Goal: Task Accomplishment & Management: Complete application form

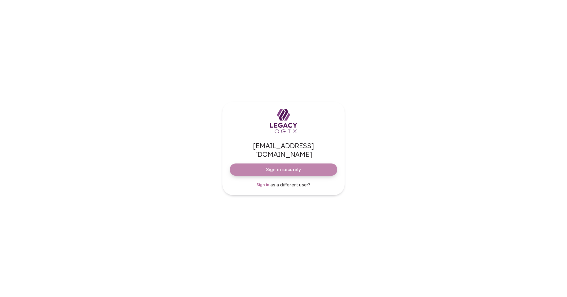
click at [275, 166] on span "Sign in securely" at bounding box center [283, 169] width 35 height 6
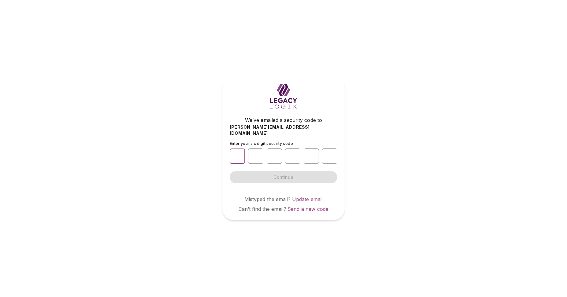
click at [236, 152] on input "number" at bounding box center [237, 155] width 15 height 15
type input "*"
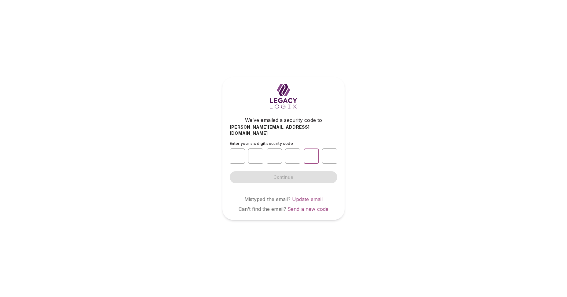
type input "*"
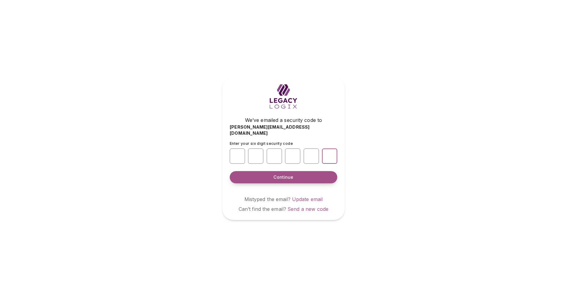
type input "*"
click at [288, 174] on span "Continue" at bounding box center [283, 177] width 20 height 6
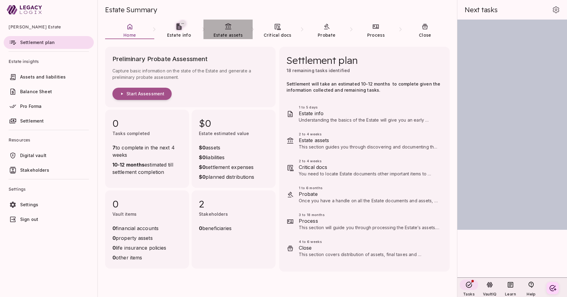
click at [229, 29] on icon at bounding box center [228, 26] width 6 height 6
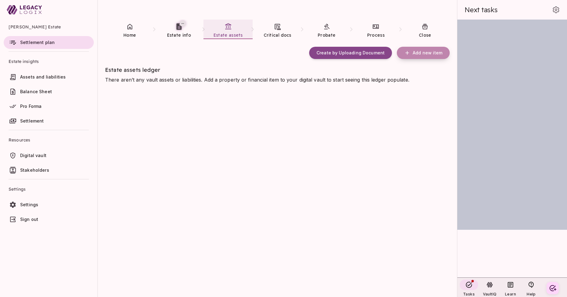
click at [425, 53] on span "Add new item" at bounding box center [427, 52] width 30 height 5
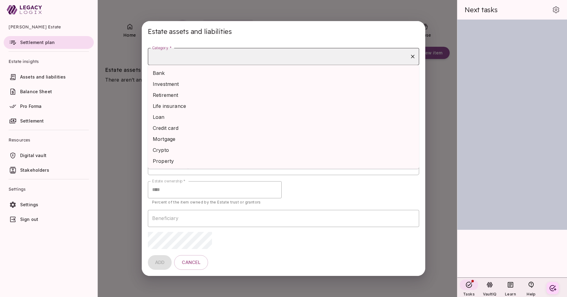
click at [231, 58] on input "Category *" at bounding box center [279, 57] width 256 height 12
click at [219, 73] on li "Bank" at bounding box center [283, 72] width 271 height 11
type input "****"
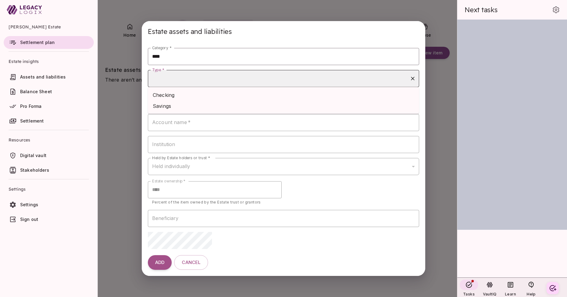
click at [214, 80] on input "Type *" at bounding box center [279, 79] width 256 height 12
click at [211, 96] on li "Checking" at bounding box center [283, 94] width 271 height 11
type input "********"
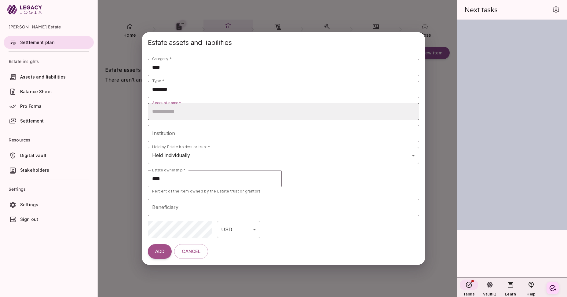
click at [200, 112] on input "Account name   *" at bounding box center [283, 111] width 271 height 17
type input "********"
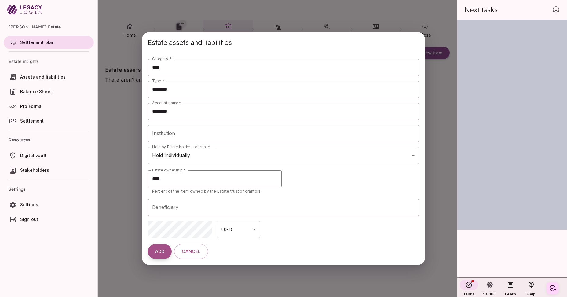
click at [162, 251] on span "ADD" at bounding box center [159, 252] width 9 height 6
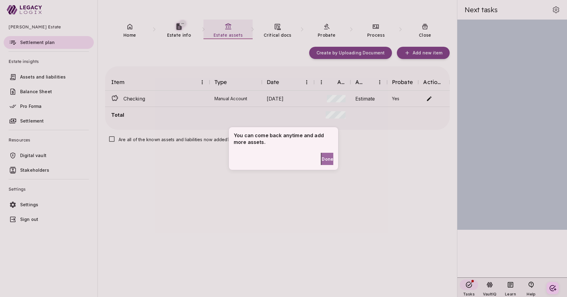
click at [322, 159] on span "Done" at bounding box center [327, 159] width 12 height 6
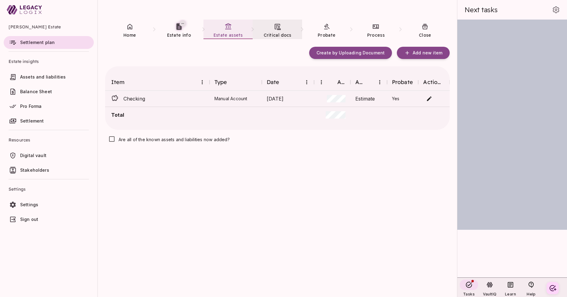
click at [275, 33] on span "Critical docs" at bounding box center [277, 34] width 28 height 5
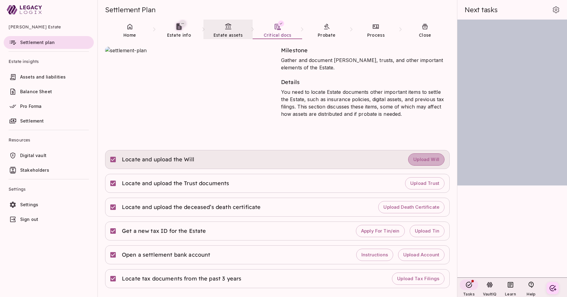
click at [429, 159] on span "Upload Will" at bounding box center [426, 160] width 26 height 6
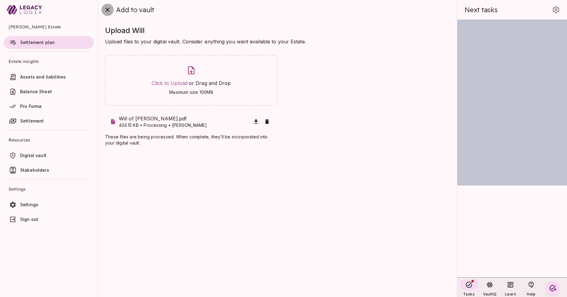
click at [108, 9] on icon "close" at bounding box center [107, 10] width 4 height 4
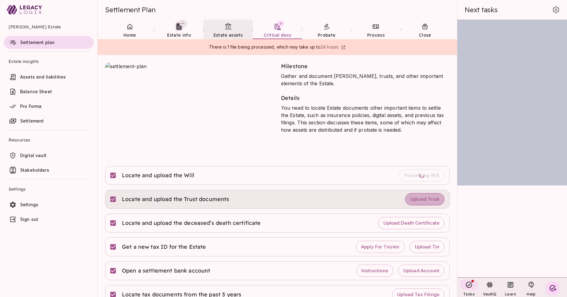
click at [420, 197] on span "Upload Trust" at bounding box center [424, 199] width 29 height 6
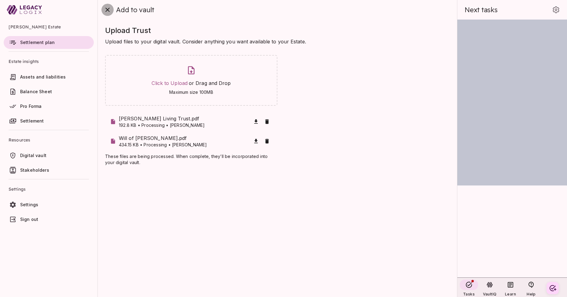
click at [107, 10] on icon "close" at bounding box center [107, 10] width 4 height 4
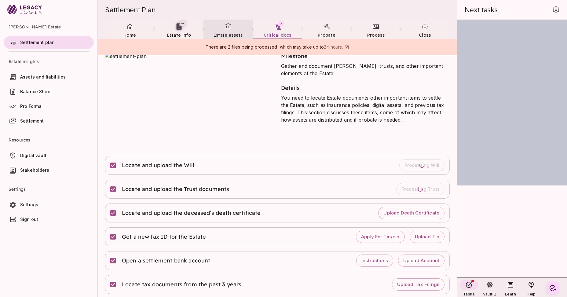
scroll to position [14, 0]
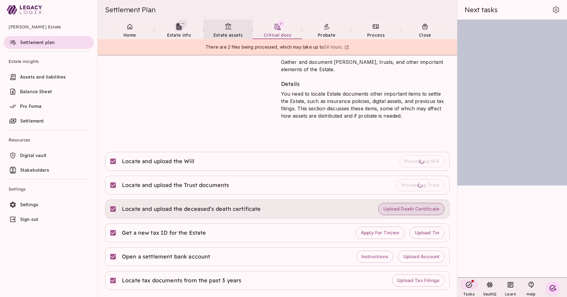
click at [402, 208] on span "Upload Death Certificate" at bounding box center [411, 209] width 56 height 6
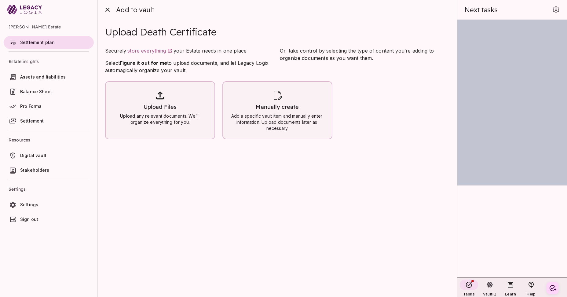
click at [162, 110] on span "Upload Files" at bounding box center [159, 106] width 33 height 7
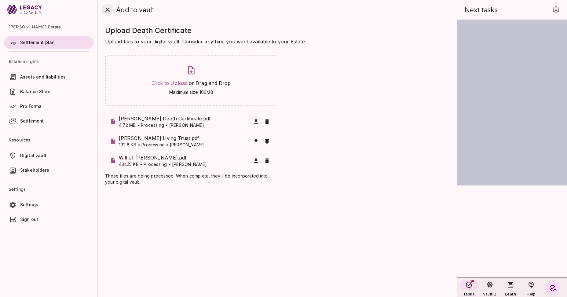
click at [106, 9] on icon "close" at bounding box center [107, 9] width 7 height 7
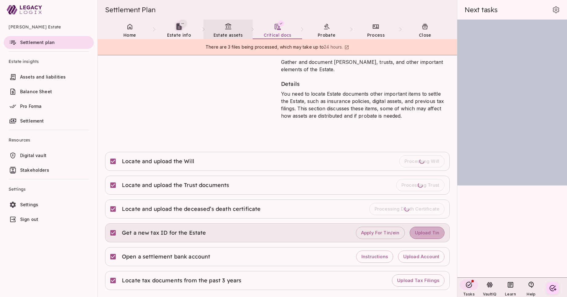
click at [425, 232] on span "Upload Tin" at bounding box center [427, 233] width 25 height 6
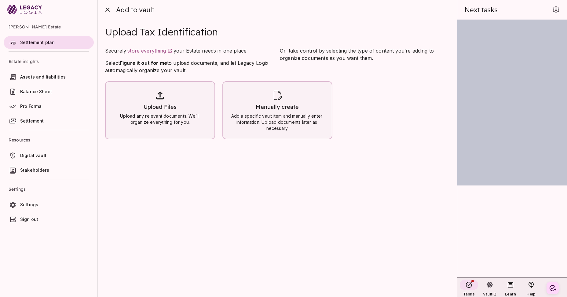
click at [158, 106] on span "Upload Files" at bounding box center [159, 106] width 33 height 7
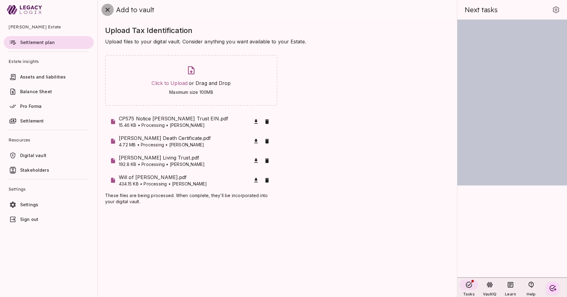
click at [108, 10] on icon "close" at bounding box center [107, 9] width 7 height 7
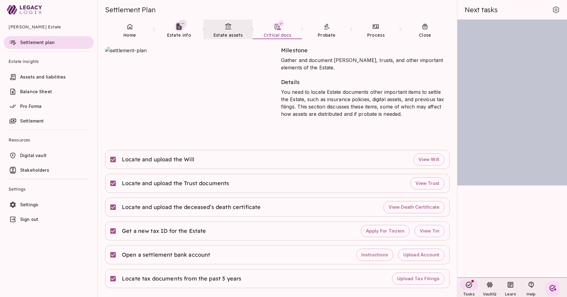
scroll to position [0, 0]
click at [36, 154] on span "Digital vault" at bounding box center [33, 155] width 26 height 5
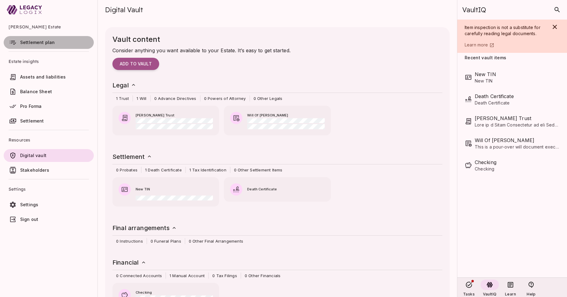
click at [39, 44] on span "Settlement plan" at bounding box center [37, 42] width 35 height 5
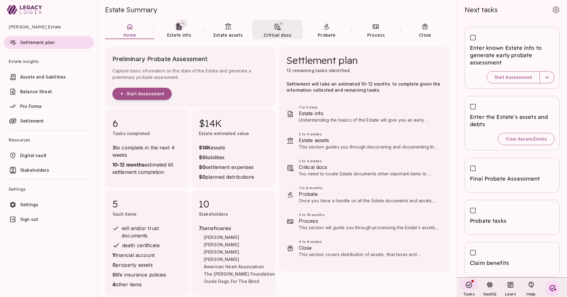
click at [275, 34] on span "Critical docs" at bounding box center [277, 34] width 28 height 5
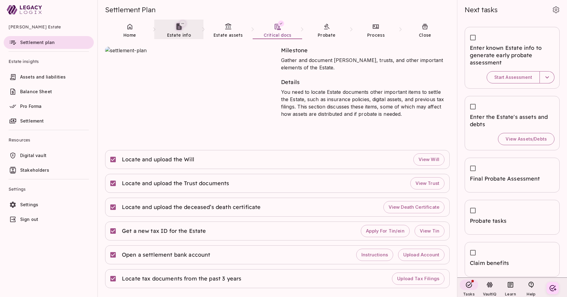
click at [178, 35] on span "Estate info" at bounding box center [179, 34] width 24 height 5
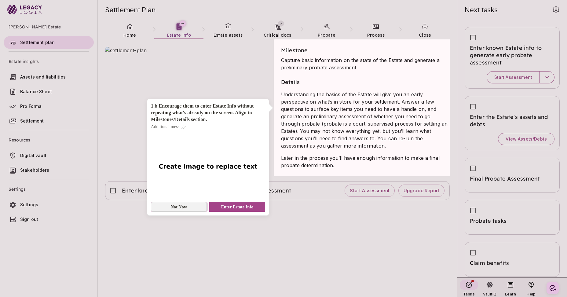
click at [188, 208] on button "Not Now" at bounding box center [179, 207] width 56 height 10
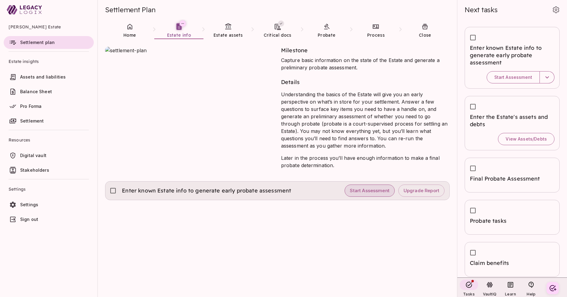
click at [371, 188] on span "Start Assessment" at bounding box center [369, 191] width 39 height 6
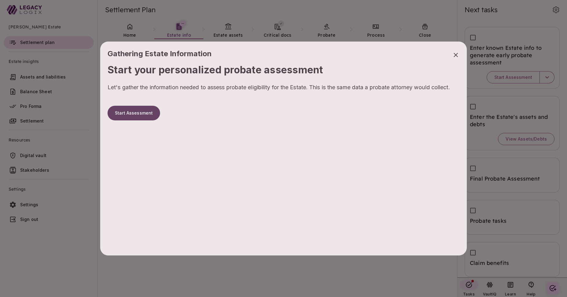
click at [136, 111] on button "Start Assessment" at bounding box center [133, 113] width 53 height 15
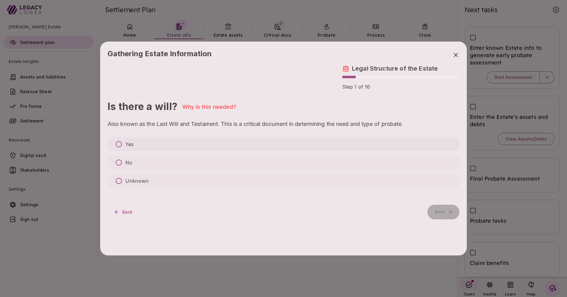
click at [130, 144] on p "Yes" at bounding box center [129, 143] width 8 height 7
click at [130, 162] on p "No" at bounding box center [128, 162] width 7 height 7
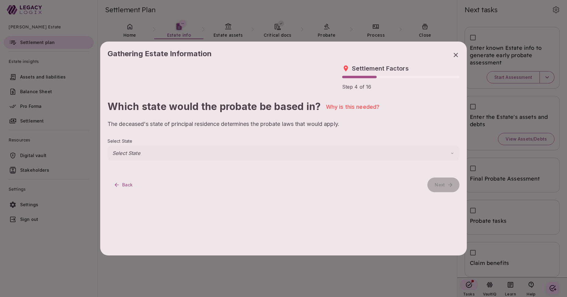
click at [134, 152] on body "[PERSON_NAME] Estate Settlement plan Estate insights Assets and liabilities Bal…" at bounding box center [283, 148] width 567 height 297
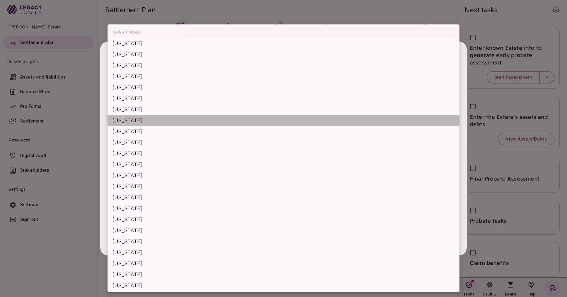
click at [139, 117] on li "[US_STATE]" at bounding box center [283, 120] width 352 height 11
type input "********"
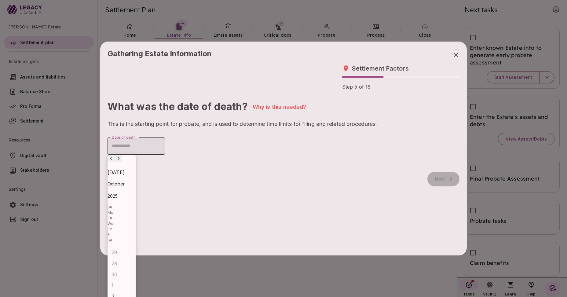
click at [143, 146] on input "Date of death" at bounding box center [135, 145] width 57 height 17
click at [122, 291] on div "2" at bounding box center [116, 296] width 11 height 11
type input "**********"
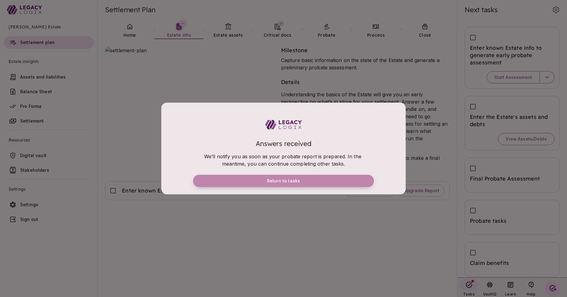
click at [314, 181] on button "Return to tasks" at bounding box center [283, 181] width 181 height 12
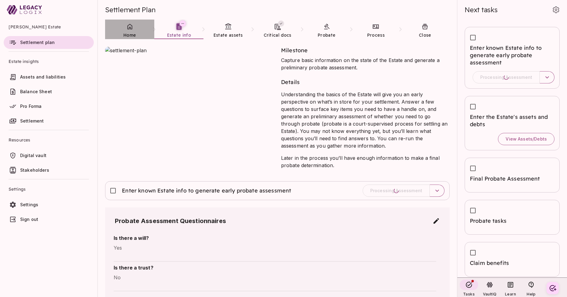
click at [131, 31] on link "Home" at bounding box center [129, 31] width 49 height 22
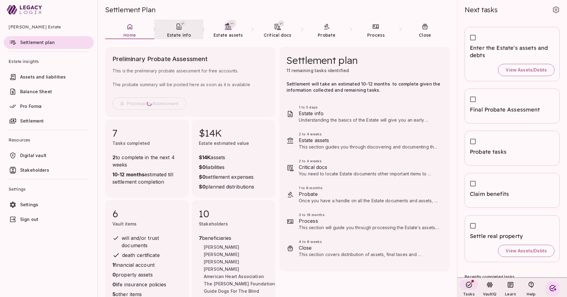
click at [182, 35] on span "Estate info" at bounding box center [179, 34] width 24 height 5
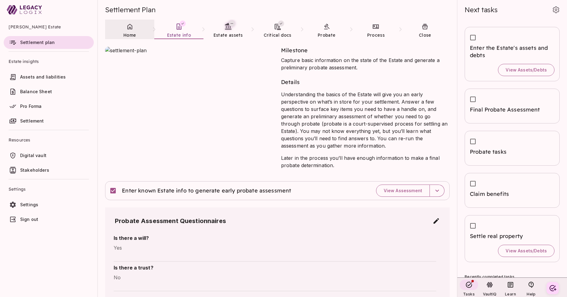
click at [125, 36] on span "Home" at bounding box center [129, 34] width 13 height 5
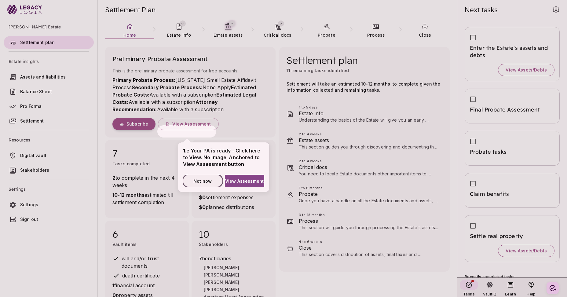
click at [201, 182] on span "Not now" at bounding box center [202, 181] width 18 height 6
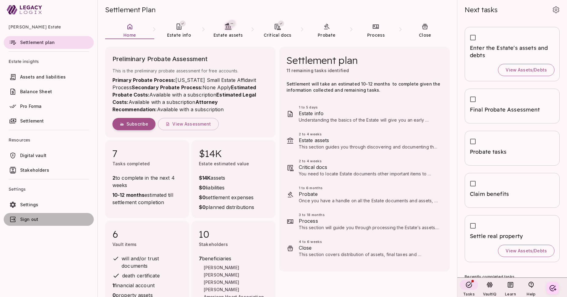
click at [31, 218] on span "Sign out" at bounding box center [29, 218] width 18 height 5
